Goal: Transaction & Acquisition: Subscribe to service/newsletter

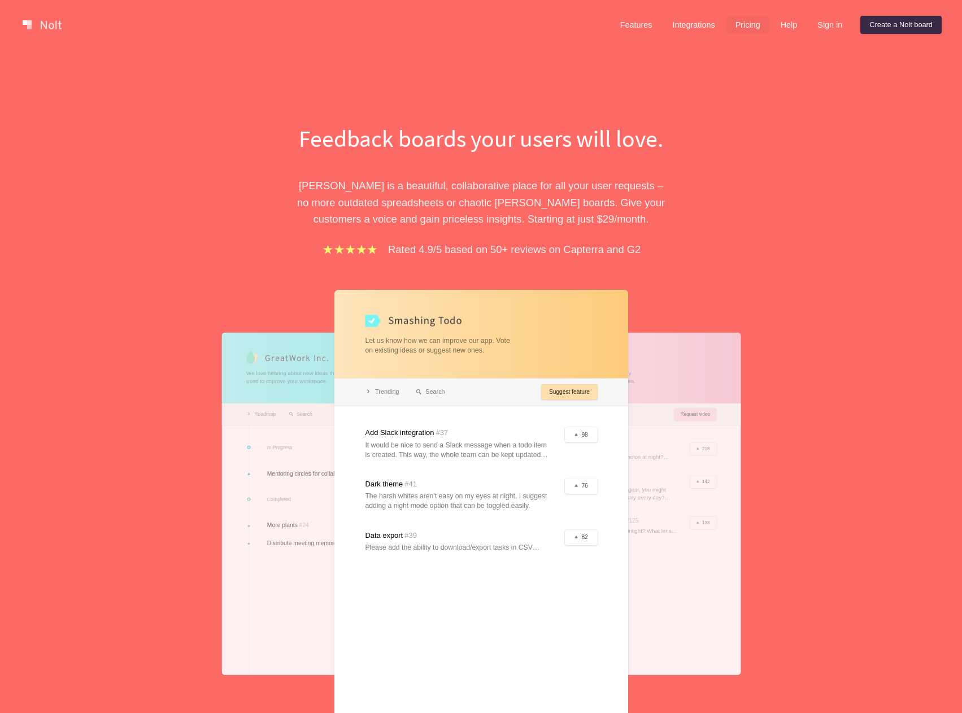
click at [744, 32] on link "Pricing" at bounding box center [748, 25] width 43 height 18
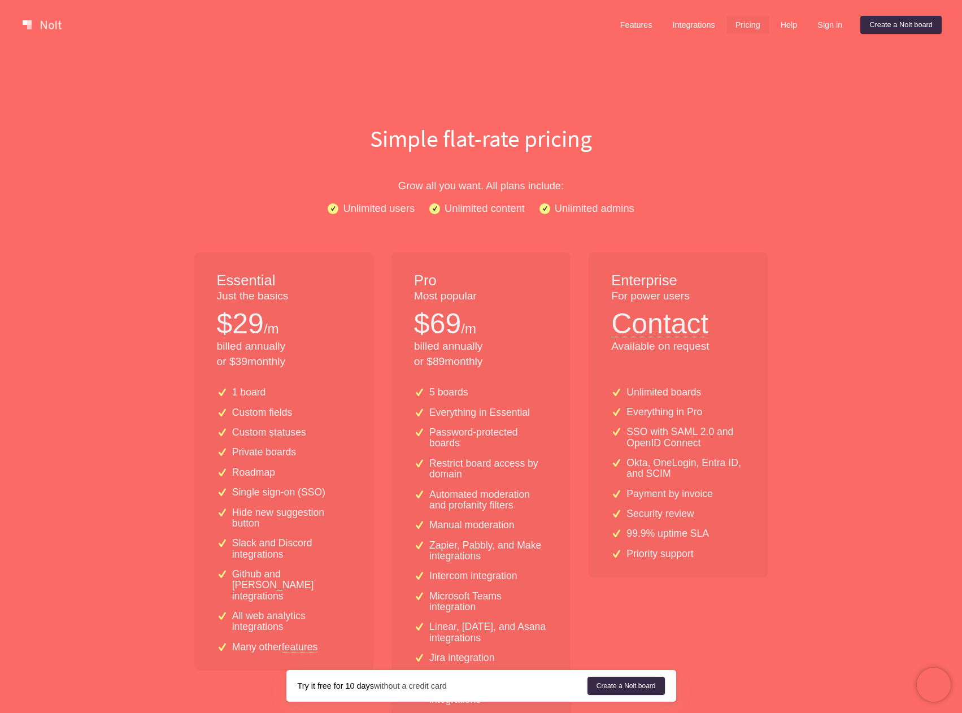
drag, startPoint x: 307, startPoint y: 362, endPoint x: 322, endPoint y: 365, distance: 15.5
click at [319, 364] on div "Essential Just the basics $ 29 /m billed annually or $ 39 monthly" at bounding box center [283, 315] width 179 height 125
drag, startPoint x: 322, startPoint y: 365, endPoint x: 344, endPoint y: 376, distance: 24.8
click at [323, 366] on p "billed annually or $ 39 monthly" at bounding box center [284, 354] width 134 height 31
drag, startPoint x: 297, startPoint y: 363, endPoint x: 208, endPoint y: 255, distance: 140.5
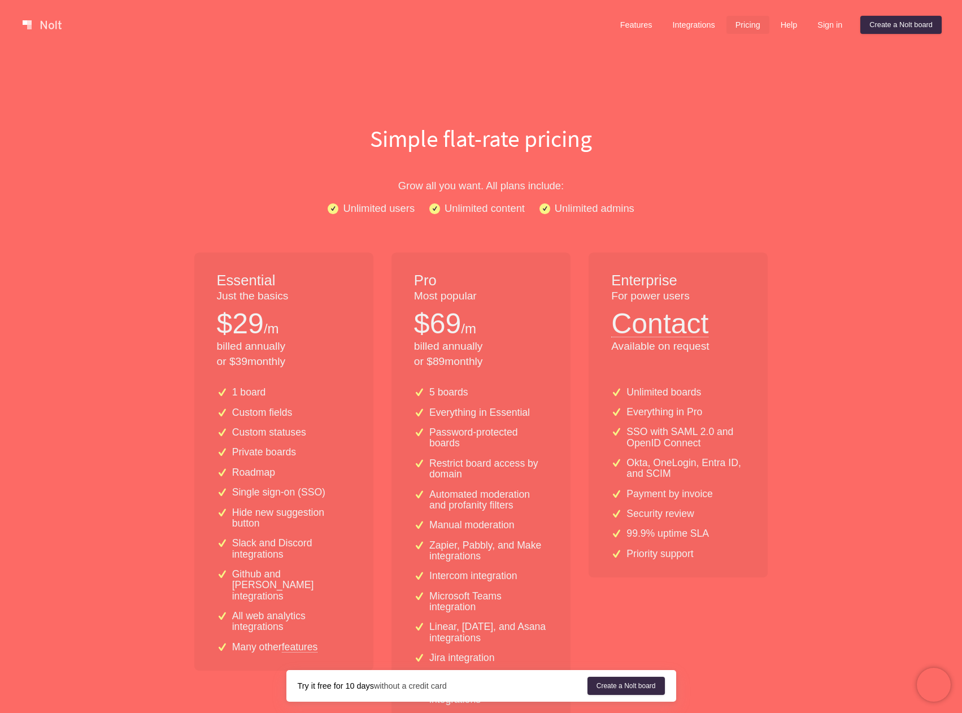
click at [208, 255] on div "Essential Just the basics $ 29 /m billed annually or $ 39 monthly" at bounding box center [283, 315] width 179 height 125
click at [207, 257] on div "Essential Just the basics $ 29 /m billed annually or $ 39 monthly" at bounding box center [283, 315] width 179 height 125
drag, startPoint x: 214, startPoint y: 282, endPoint x: 314, endPoint y: 378, distance: 137.9
click at [314, 378] on div "Essential Just the basics $ 29 /m billed annually or $ 39 monthly 1 board Custo…" at bounding box center [283, 513] width 179 height 521
click at [314, 377] on div "Essential Just the basics $ 29 /m billed annually or $ 39 monthly 1 board Custo…" at bounding box center [283, 513] width 179 height 521
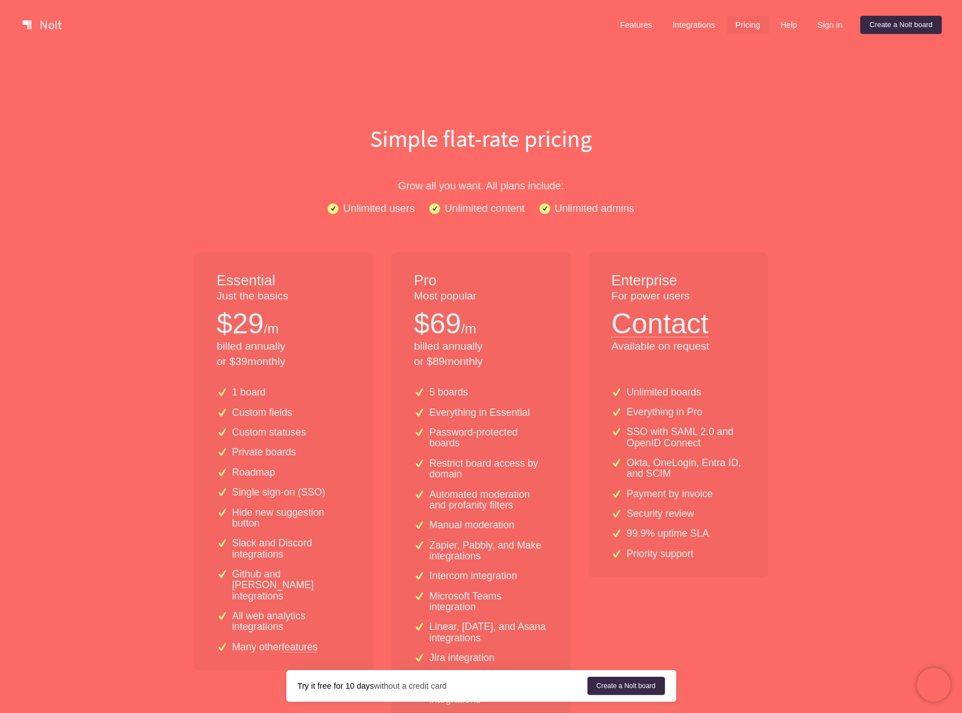
drag, startPoint x: 272, startPoint y: 348, endPoint x: 207, endPoint y: 281, distance: 93.5
click at [207, 281] on div "Essential Just the basics $ 29 /m billed annually or $ 39 monthly" at bounding box center [283, 315] width 179 height 125
click at [207, 280] on div "Essential Just the basics $ 29 /m billed annually or $ 39 monthly" at bounding box center [283, 315] width 179 height 125
drag, startPoint x: 248, startPoint y: 344, endPoint x: 310, endPoint y: 364, distance: 65.0
click at [301, 364] on div "Essential Just the basics $ 29 /m billed annually or $ 39 monthly" at bounding box center [283, 315] width 179 height 125
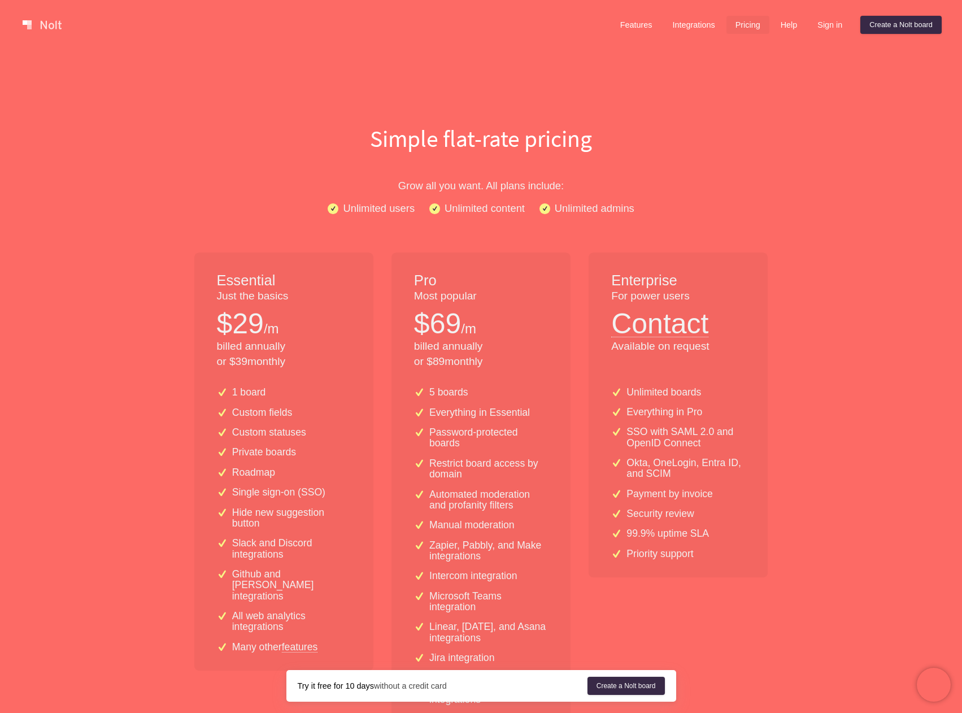
click at [310, 366] on p "billed annually or $ 39 monthly" at bounding box center [284, 354] width 134 height 31
